Goal: Task Accomplishment & Management: Use online tool/utility

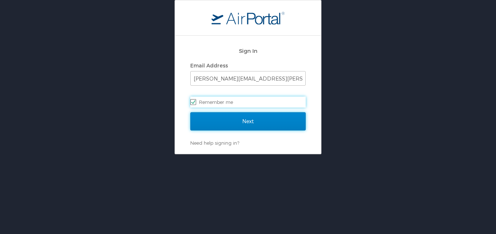
click at [232, 115] on input "Next" at bounding box center [247, 121] width 115 height 18
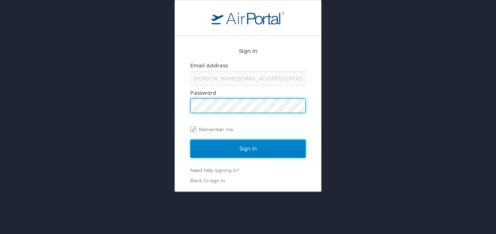
click at [254, 150] on input "Sign In" at bounding box center [247, 149] width 115 height 18
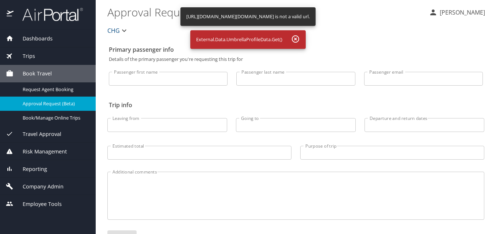
click at [50, 170] on div "Reporting" at bounding box center [48, 169] width 84 height 8
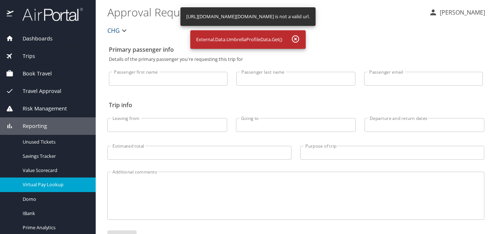
click at [55, 181] on div "Virtual Pay Lookup" at bounding box center [48, 185] width 84 height 8
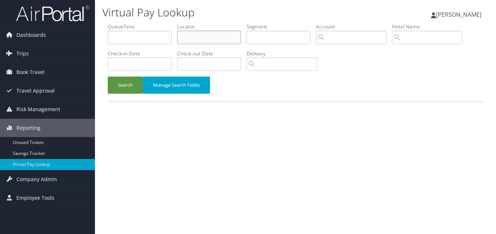
click at [241, 40] on input "text" at bounding box center [209, 38] width 64 height 14
paste input "FAVTZZ"
click at [195, 42] on input "FAVTZZ" at bounding box center [209, 38] width 64 height 14
click at [194, 41] on input "FAVTZZ" at bounding box center [209, 38] width 64 height 14
type input "FAVTZZ"
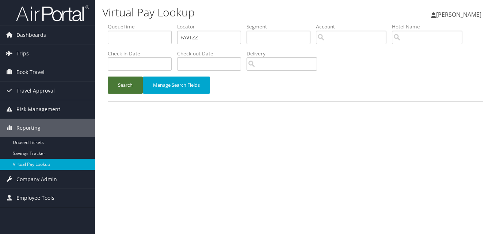
click at [131, 84] on button "Search" at bounding box center [125, 85] width 35 height 17
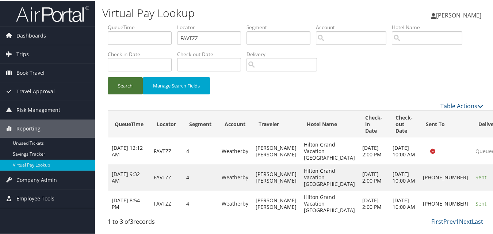
scroll to position [15, 0]
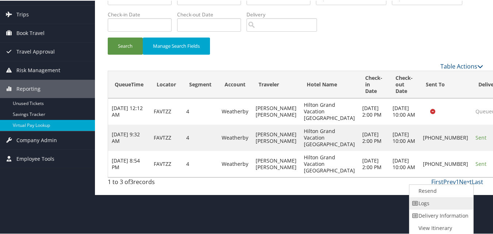
click at [455, 205] on link "Logs" at bounding box center [440, 203] width 62 height 12
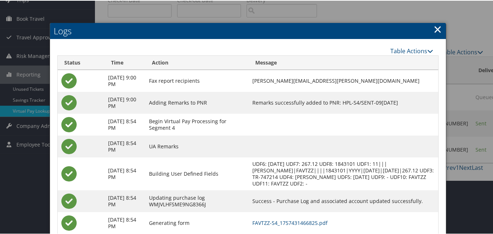
scroll to position [96, 0]
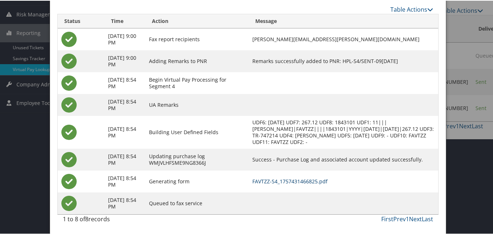
click at [271, 181] on link "FAVTZZ-S4_1757431466825.pdf" at bounding box center [289, 180] width 75 height 7
